Goal: Task Accomplishment & Management: Use online tool/utility

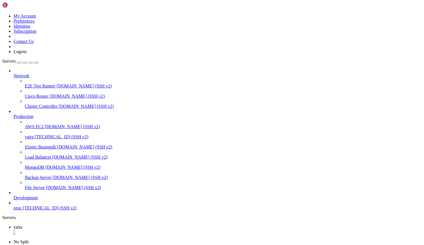
scroll to position [3, 1]
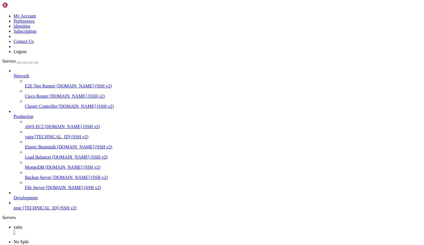
drag, startPoint x: 4, startPoint y: 452, endPoint x: 47, endPoint y: 495, distance: 60.7
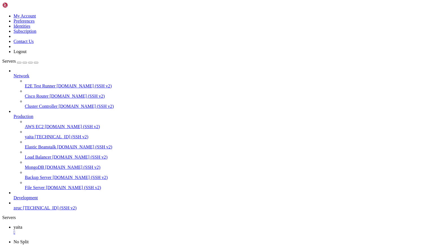
drag, startPoint x: 4, startPoint y: 454, endPoint x: 58, endPoint y: 504, distance: 74.1
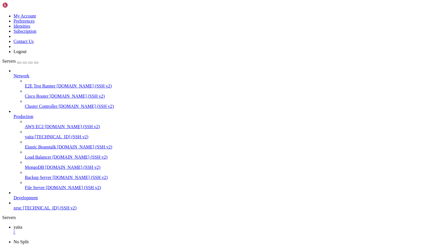
drag, startPoint x: 5, startPoint y: 454, endPoint x: 325, endPoint y: 495, distance: 323.3
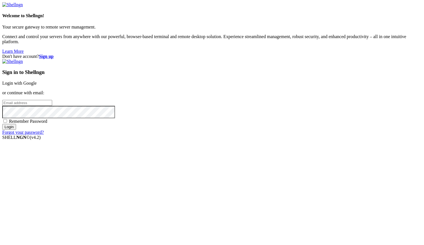
click at [37, 86] on link "Login with Google" at bounding box center [19, 83] width 34 height 5
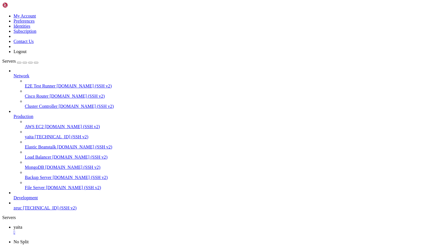
scroll to position [31157, 0]
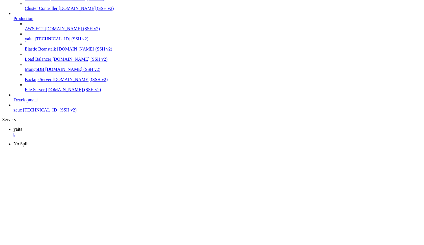
scroll to position [32314, 0]
drag, startPoint x: 3, startPoint y: 327, endPoint x: 57, endPoint y: 425, distance: 112.3
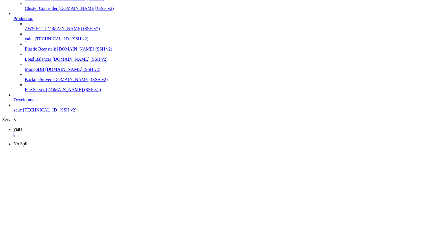
scroll to position [32501, 0]
drag, startPoint x: 115, startPoint y: 341, endPoint x: 150, endPoint y: 451, distance: 114.7
copy div "Caused by: org.springframework.beans.factory.UnsatisfiedDependencyException: Er…"
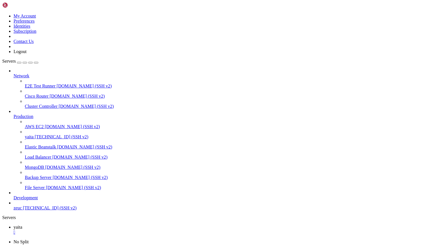
scroll to position [139, 0]
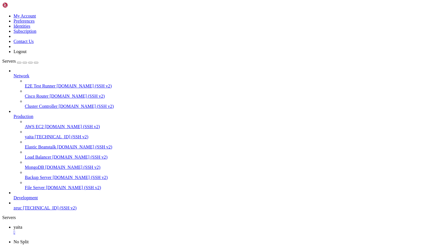
scroll to position [858, 0]
drag, startPoint x: 4, startPoint y: 405, endPoint x: 13, endPoint y: 416, distance: 14.0
drag, startPoint x: 3, startPoint y: 407, endPoint x: 8, endPoint y: 410, distance: 5.3
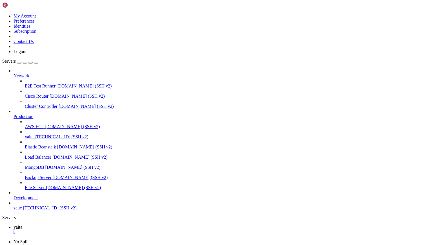
drag, startPoint x: 5, startPoint y: 406, endPoint x: 100, endPoint y: 448, distance: 104.4
copy div "[DATE] 18:42:17 ip-172-31-91-17 bash[1226949]: [DATE] 18:42:17 [http-nio-8084-e…"
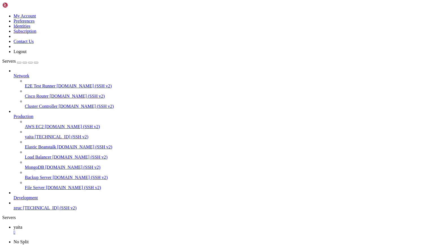
scroll to position [595, 0]
drag, startPoint x: 38, startPoint y: 484, endPoint x: 71, endPoint y: 484, distance: 33.0
copy x-row "YAITA-ORG-001"
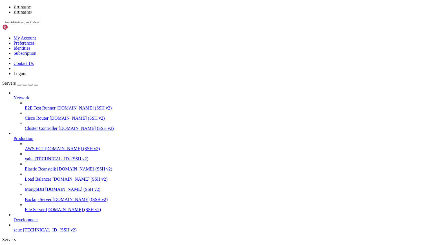
scroll to position [2034, 0]
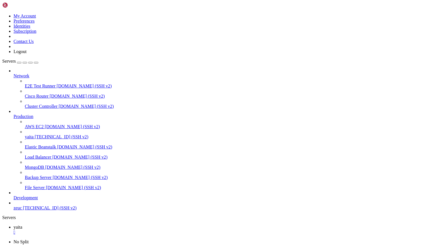
scroll to position [2389, 0]
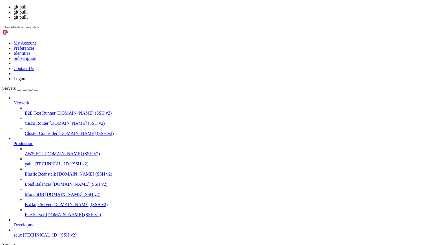
scroll to position [3685, 0]
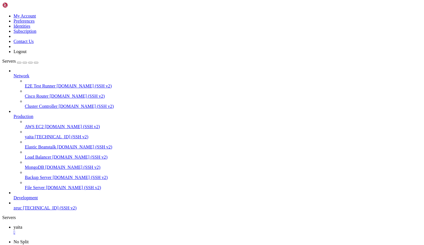
scroll to position [9898, 0]
drag, startPoint x: 21, startPoint y: 382, endPoint x: 120, endPoint y: 381, distance: 99.6
drag, startPoint x: 21, startPoint y: 379, endPoint x: 120, endPoint y: 376, distance: 98.2
